Goal: Task Accomplishment & Management: Use online tool/utility

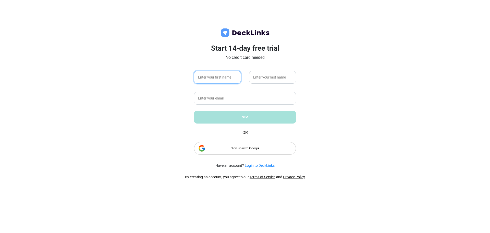
click at [210, 76] on input "text" at bounding box center [217, 77] width 47 height 13
type input "CoRLink"
type input "Accreditation"
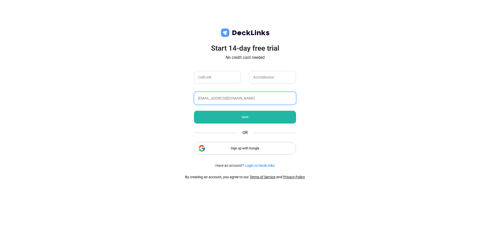
type input "[EMAIL_ADDRESS][DOMAIN_NAME]"
click at [246, 116] on div "Next" at bounding box center [245, 117] width 102 height 13
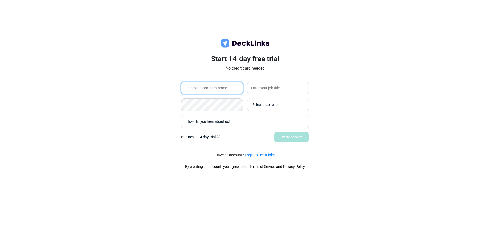
click at [195, 88] on input "text" at bounding box center [212, 87] width 62 height 13
type input "CoRlink Accreditation"
type input "CoRLink Accreditation"
click at [265, 105] on div "Select a use case" at bounding box center [279, 104] width 54 height 5
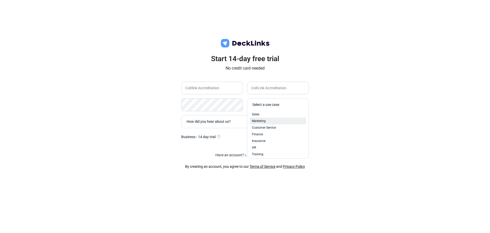
click at [273, 121] on div "Marketing" at bounding box center [278, 120] width 52 height 5
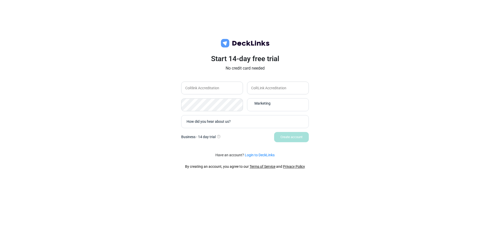
click at [212, 121] on div "How did you hear about us?" at bounding box center [246, 121] width 119 height 5
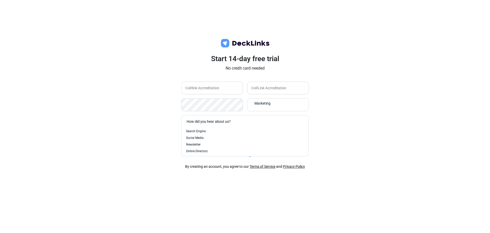
scroll to position [21, 0]
click at [209, 149] on span "Conference or Event" at bounding box center [200, 150] width 28 height 5
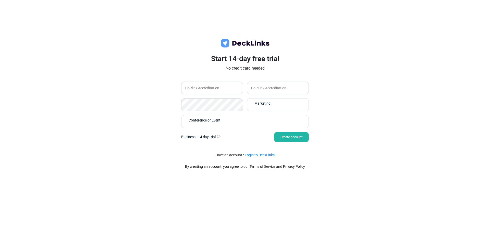
click at [291, 136] on div "Create account" at bounding box center [291, 137] width 35 height 10
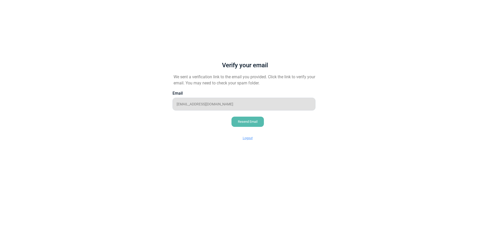
click at [247, 137] on div "Logout" at bounding box center [247, 138] width 23 height 10
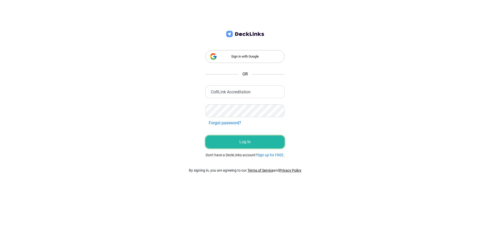
click at [245, 142] on button "Log In" at bounding box center [244, 141] width 79 height 13
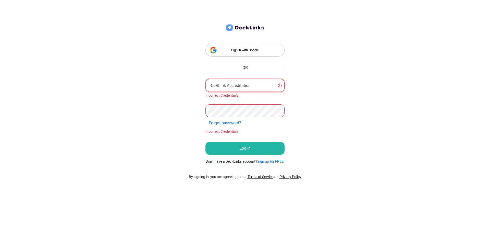
click at [229, 85] on input "CoRLink Accreditation" at bounding box center [244, 85] width 79 height 13
drag, startPoint x: 260, startPoint y: 85, endPoint x: 198, endPoint y: 86, distance: 61.8
click at [198, 86] on div "Sign in with Google OR CoRLink Accreditation Incorrect Credentials Forgot passw…" at bounding box center [245, 90] width 105 height 159
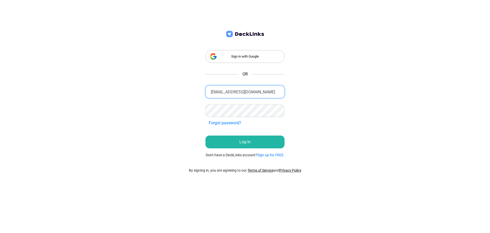
type input "[EMAIL_ADDRESS][DOMAIN_NAME]"
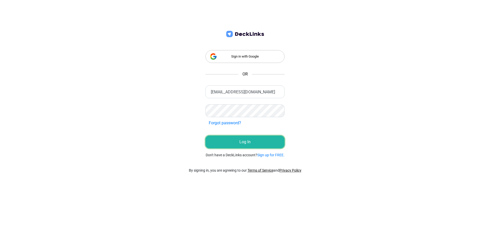
click at [245, 147] on button "Log In" at bounding box center [244, 141] width 79 height 13
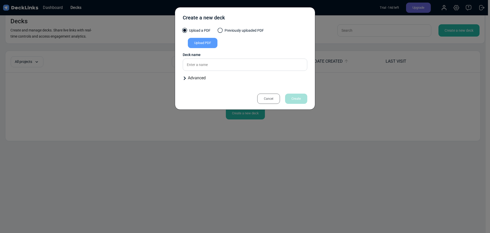
click at [203, 42] on div "Upload PDF" at bounding box center [203, 43] width 30 height 10
click at [0, 0] on input "Upload PDF" at bounding box center [0, 0] width 0 height 0
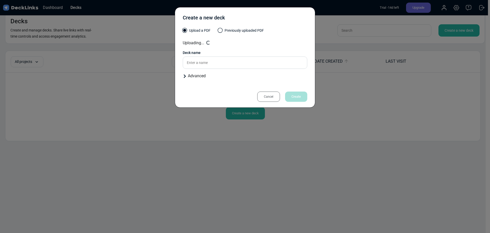
type input "CoRLink NAWA - TruckCare Transition Pathway Guide"
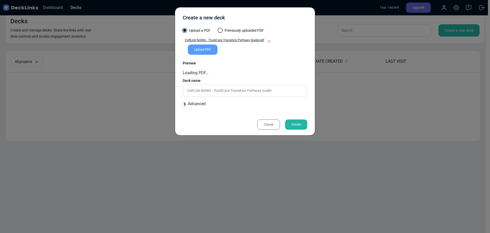
click at [191, 103] on div "Advanced" at bounding box center [245, 104] width 125 height 6
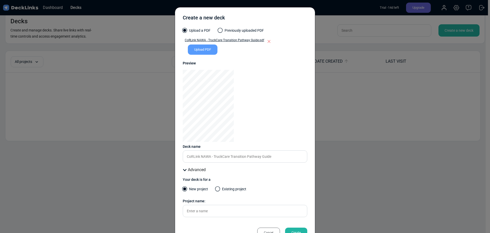
scroll to position [18, 0]
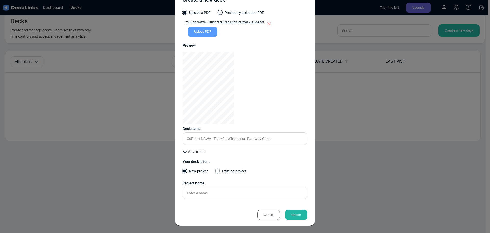
click at [293, 214] on div "Create" at bounding box center [296, 214] width 22 height 10
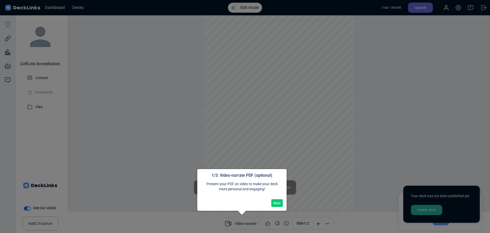
scroll to position [14, 0]
click at [278, 203] on button "Next" at bounding box center [276, 203] width 11 height 8
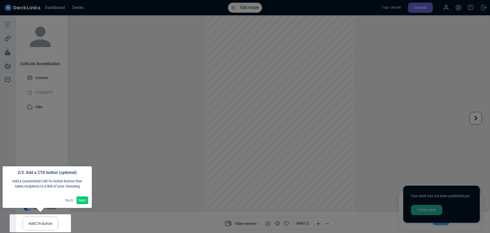
click at [82, 198] on button "Next" at bounding box center [82, 200] width 11 height 8
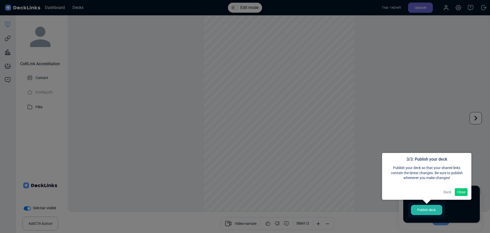
scroll to position [4, 0]
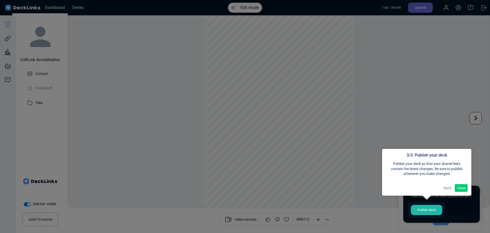
click at [462, 186] on button "Close" at bounding box center [461, 188] width 13 height 8
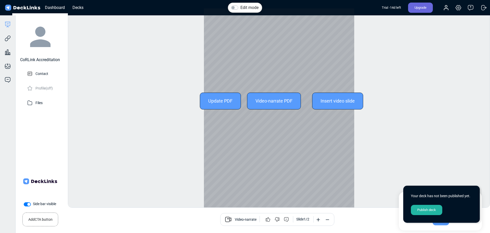
scroll to position [0, 0]
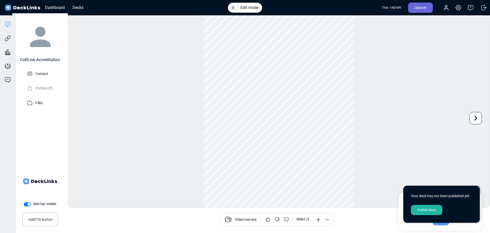
click at [425, 210] on div "Publish deck" at bounding box center [426, 209] width 31 height 10
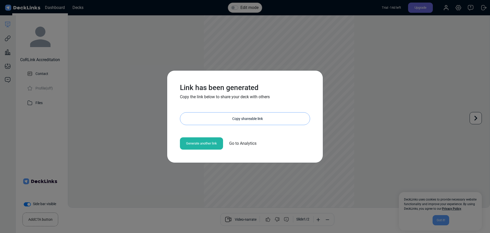
click at [242, 117] on div "Copy shareable link" at bounding box center [247, 118] width 125 height 12
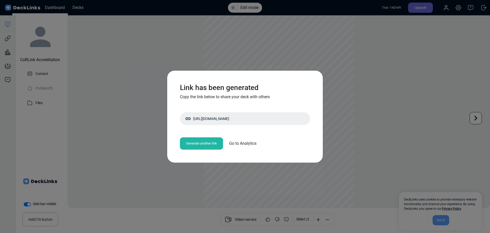
click at [411, 83] on div "Link has been generated Copy the link below to share your deck with others [URL…" at bounding box center [245, 116] width 490 height 233
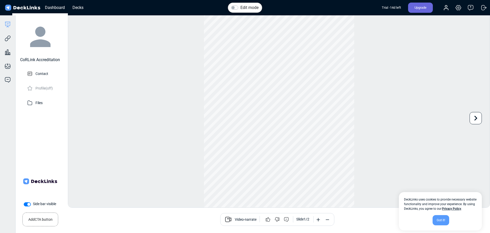
click at [417, 8] on div "Upgrade" at bounding box center [420, 8] width 25 height 10
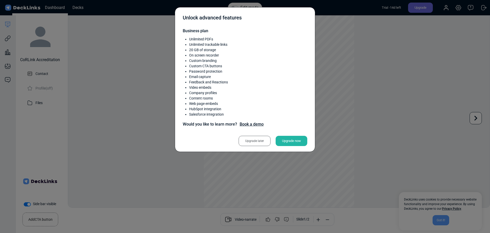
click at [292, 140] on div "Upgrade now" at bounding box center [292, 141] width 32 height 10
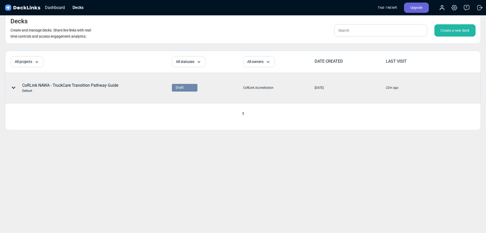
click at [85, 85] on div "CoRLink NAWA - TruckCare Transition Pathway Guide Default" at bounding box center [70, 87] width 96 height 11
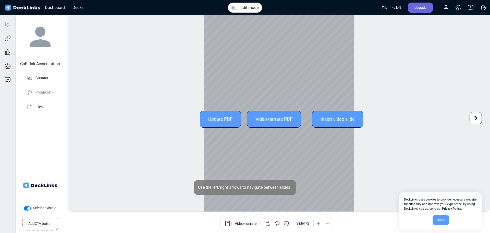
click at [215, 119] on div "Update PDF" at bounding box center [220, 119] width 41 height 17
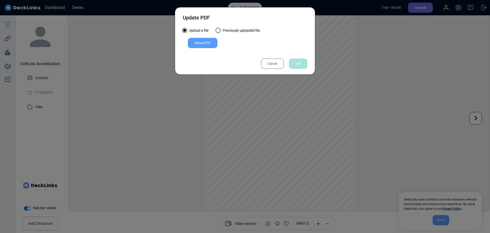
click at [275, 65] on div "Cancel" at bounding box center [272, 63] width 23 height 10
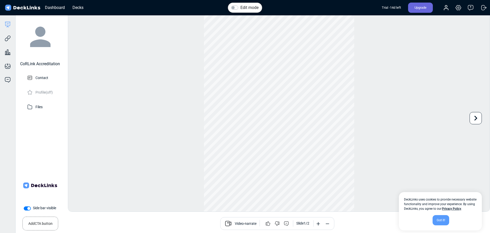
scroll to position [14, 0]
click at [441, 219] on div "Got it!" at bounding box center [441, 220] width 17 height 10
